Goal: Navigation & Orientation: Find specific page/section

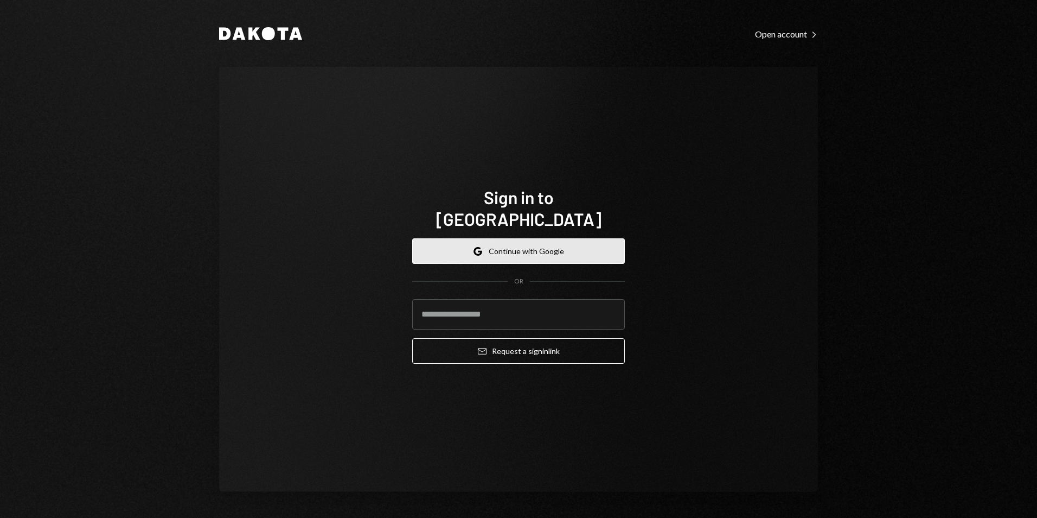
click at [511, 238] on button "Google Continue with Google" at bounding box center [518, 251] width 213 height 26
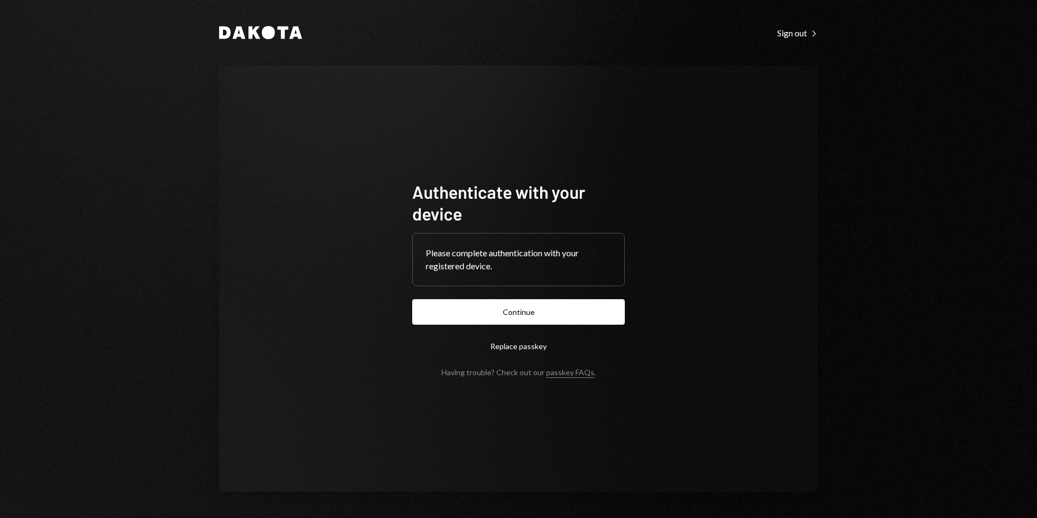
click at [533, 308] on button "Continue" at bounding box center [518, 312] width 213 height 26
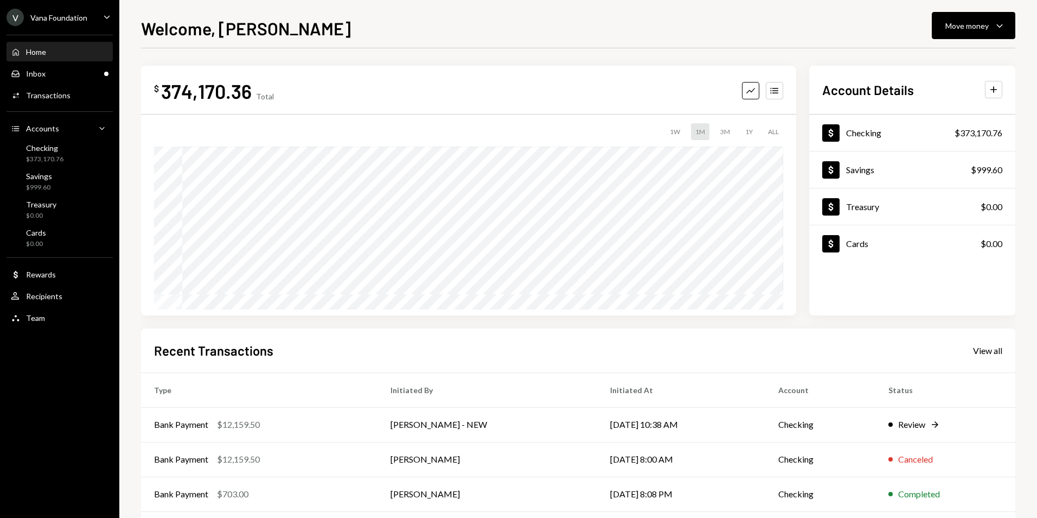
click at [68, 10] on div "V Vana Foundation" at bounding box center [47, 17] width 81 height 17
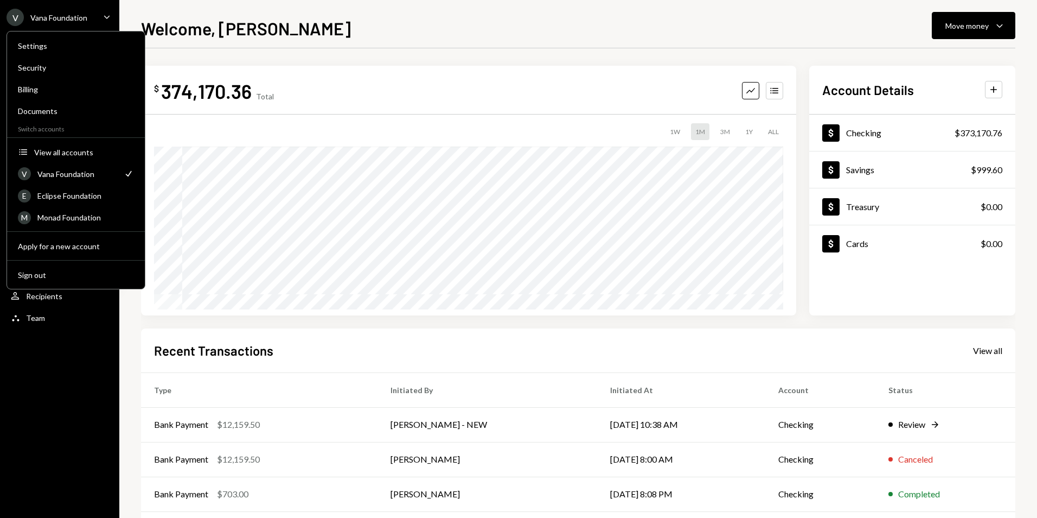
click at [197, 60] on div "$ 374,170.36 Total Graph Accounts 1W 1M 3M 1Y ALL Account Details Plus Dollar C…" at bounding box center [578, 325] width 875 height 555
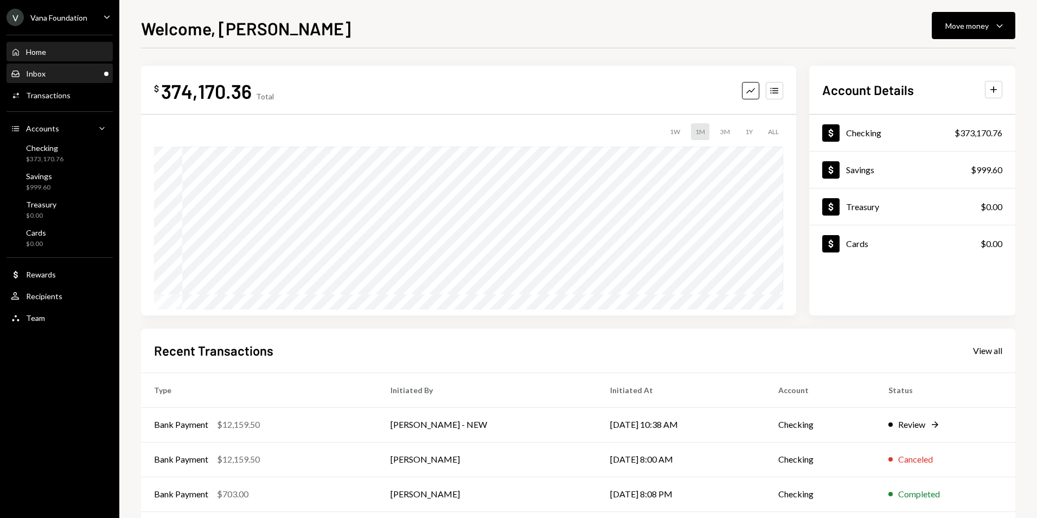
click at [88, 71] on div "Inbox Inbox" at bounding box center [60, 74] width 98 height 10
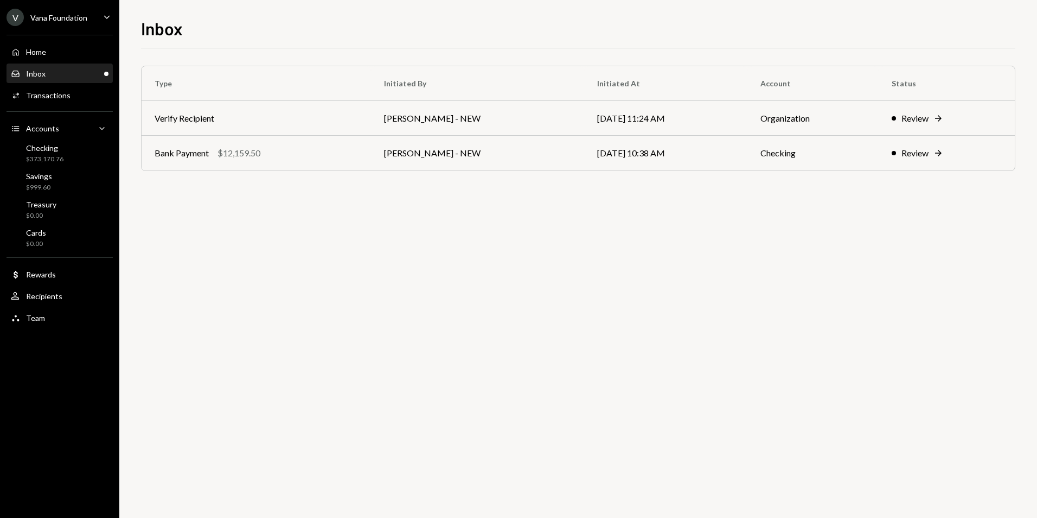
click at [86, 15] on div "Vana Foundation" at bounding box center [58, 17] width 57 height 9
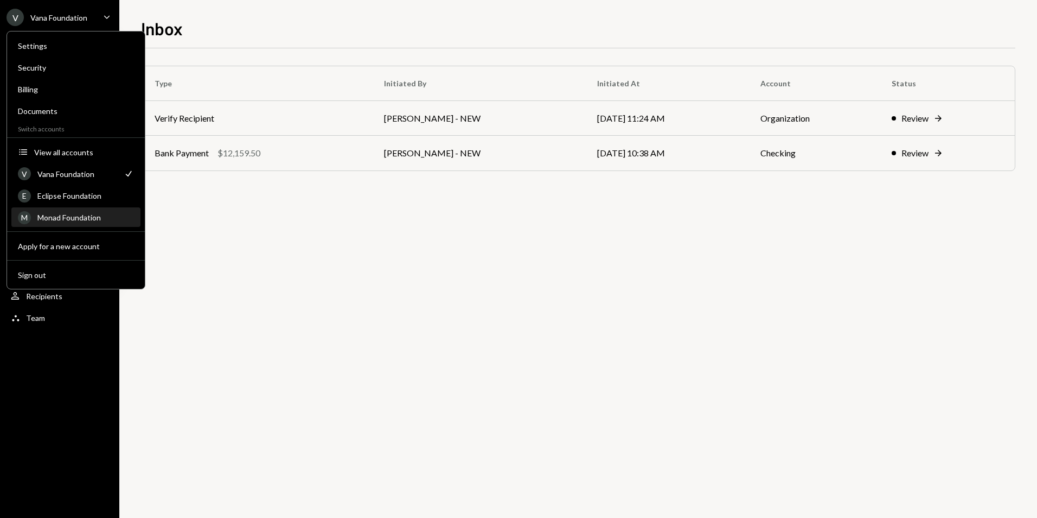
click at [88, 220] on div "Monad Foundation" at bounding box center [85, 217] width 97 height 9
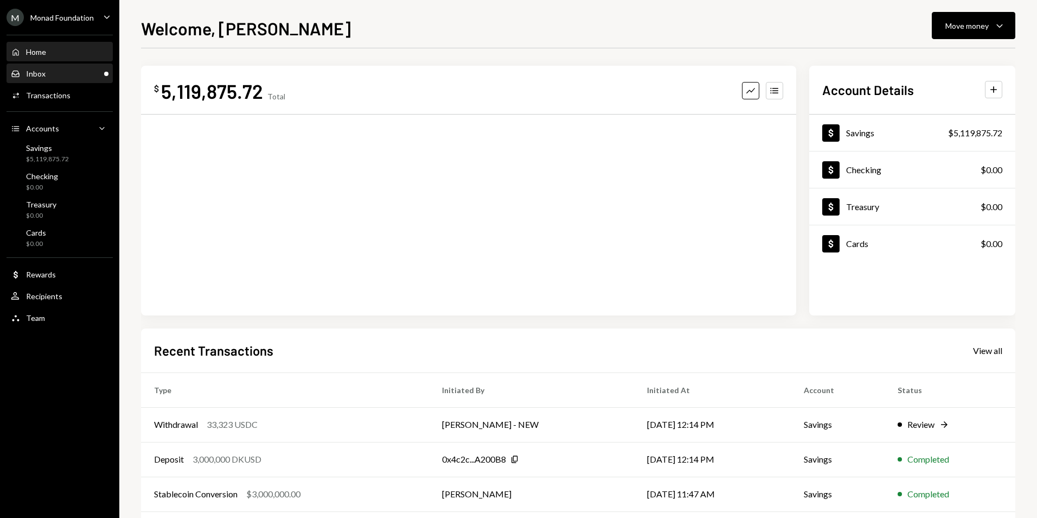
click at [82, 76] on div "Inbox Inbox" at bounding box center [60, 74] width 98 height 10
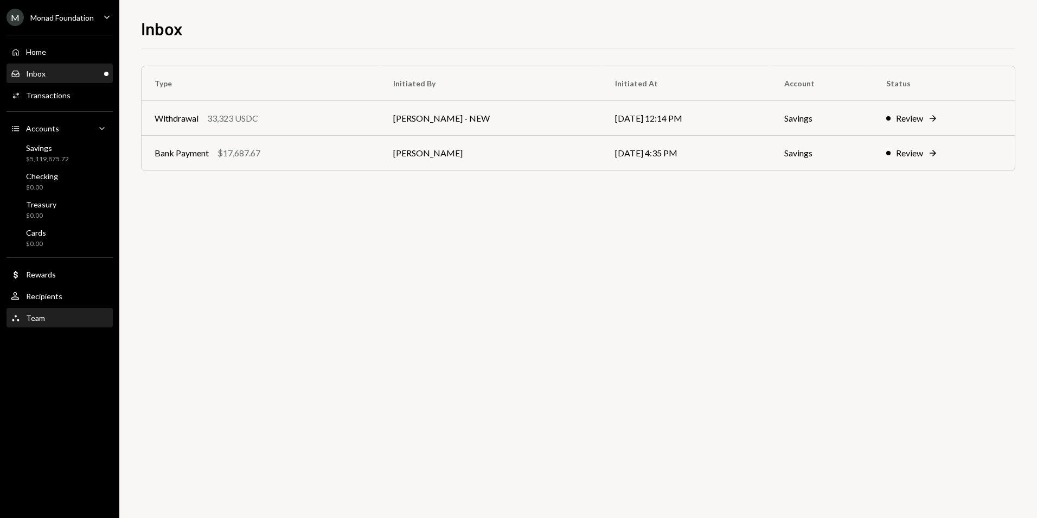
click at [56, 314] on div "Team Team" at bounding box center [60, 318] width 98 height 10
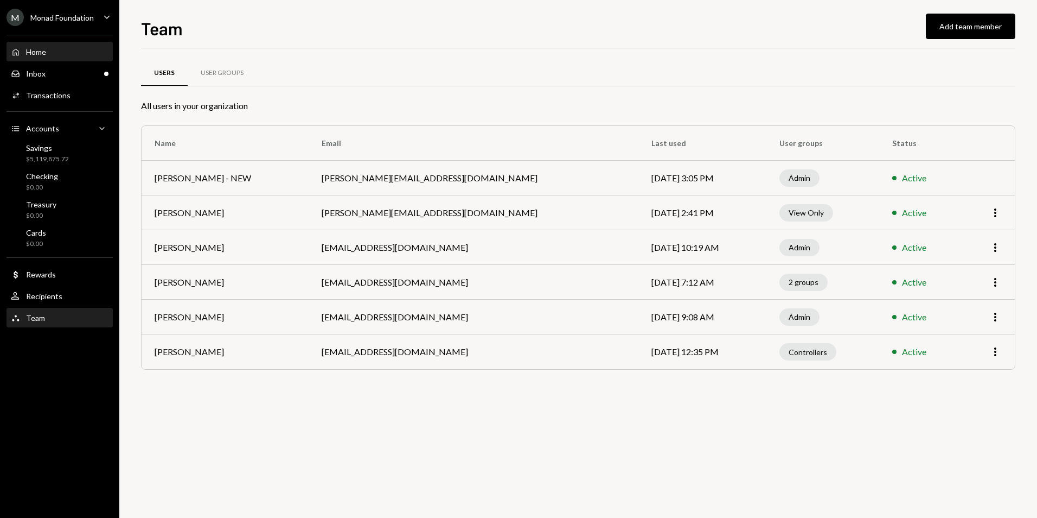
click at [74, 55] on div "Home Home" at bounding box center [60, 52] width 98 height 10
